Goal: Navigation & Orientation: Find specific page/section

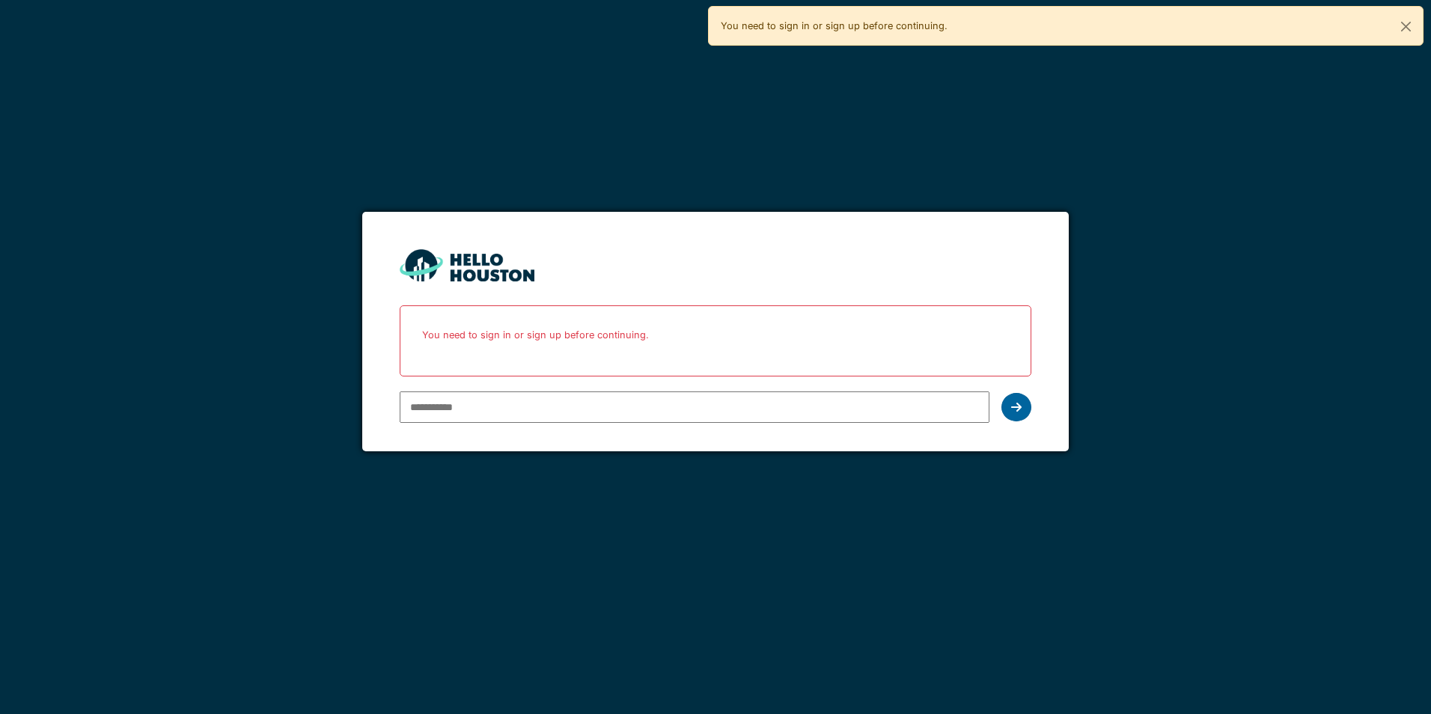
type input "**********"
click at [1021, 406] on icon at bounding box center [1016, 407] width 10 height 12
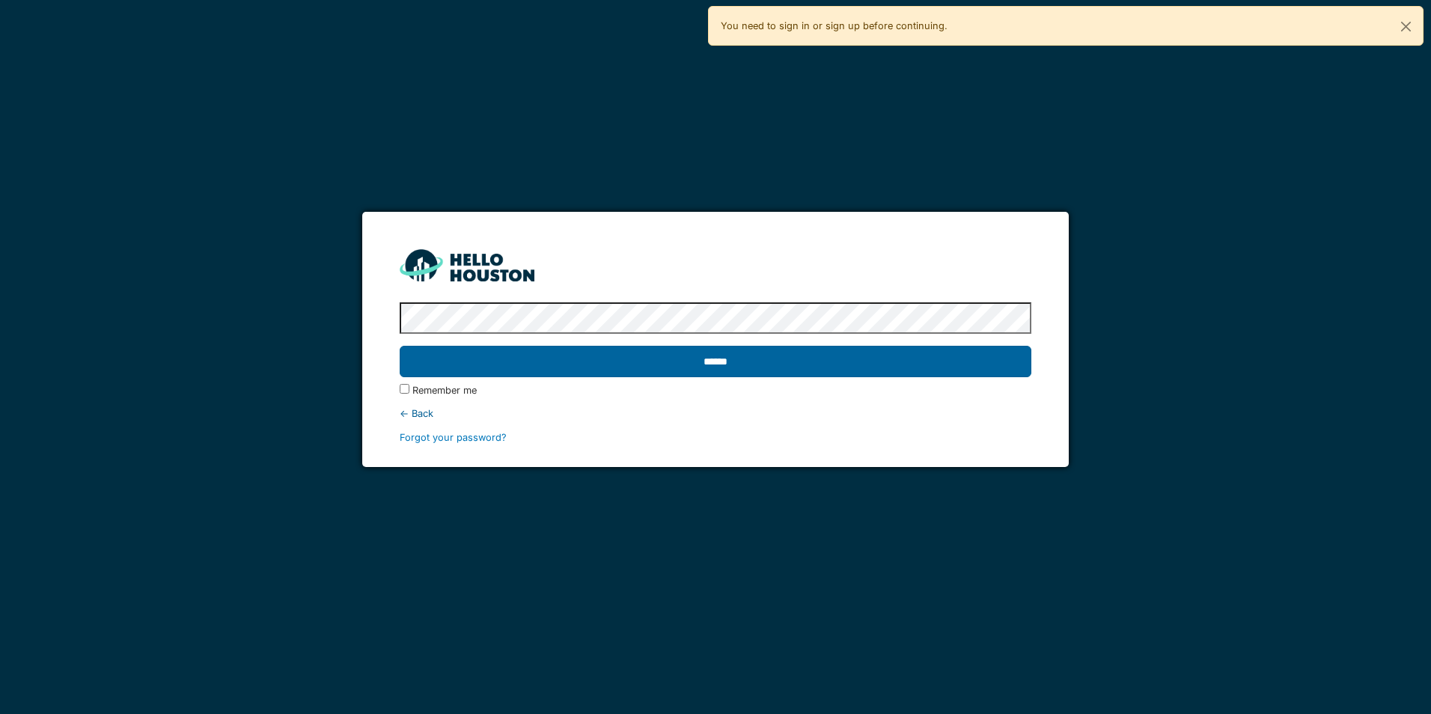
click at [809, 371] on input "******" at bounding box center [715, 361] width 631 height 31
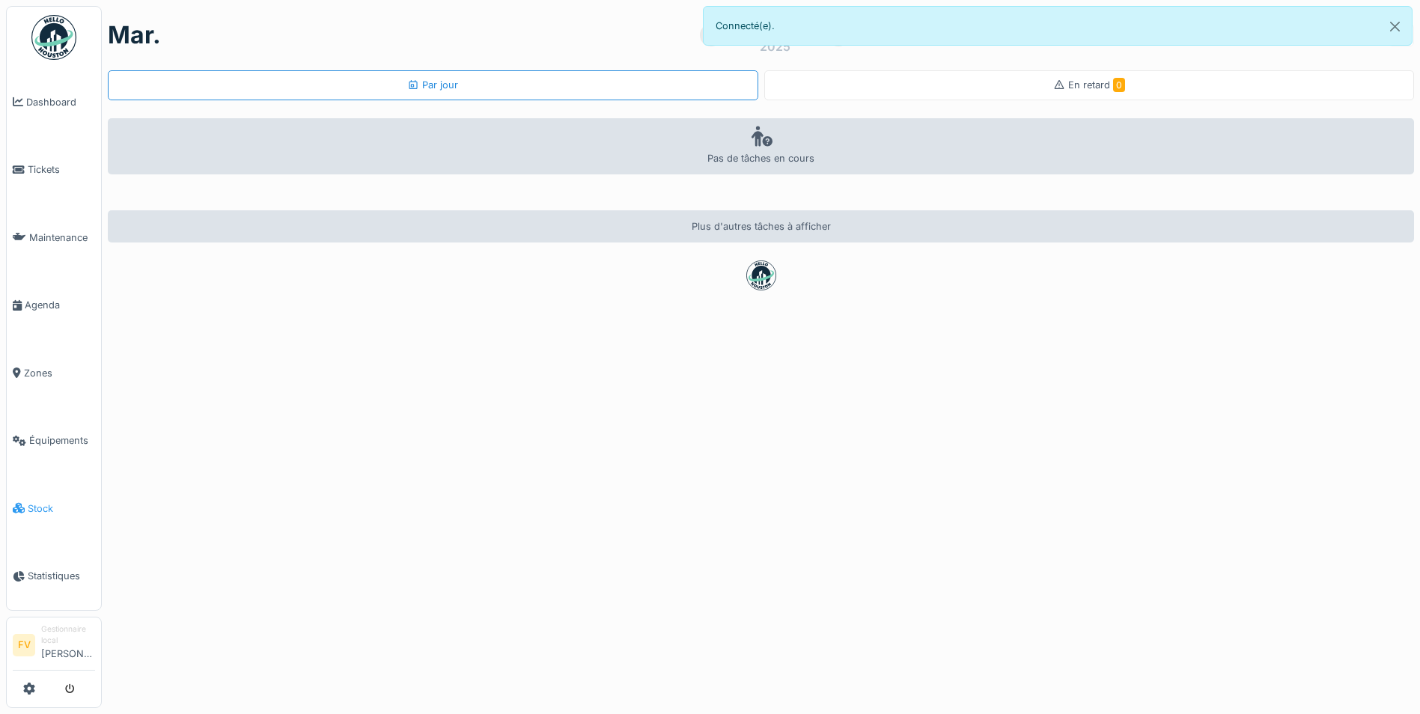
click at [36, 501] on span "Stock" at bounding box center [61, 508] width 67 height 14
